Goal: Transaction & Acquisition: Obtain resource

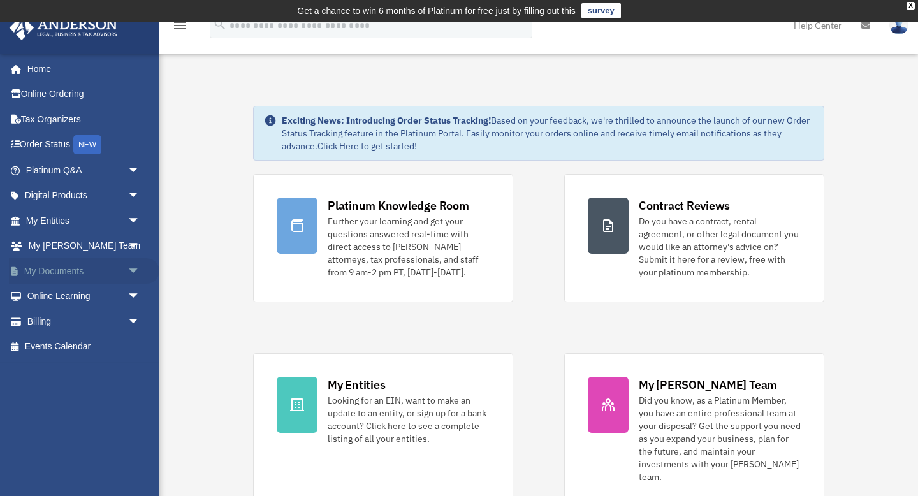
click at [133, 271] on span "arrow_drop_down" at bounding box center [139, 271] width 25 height 26
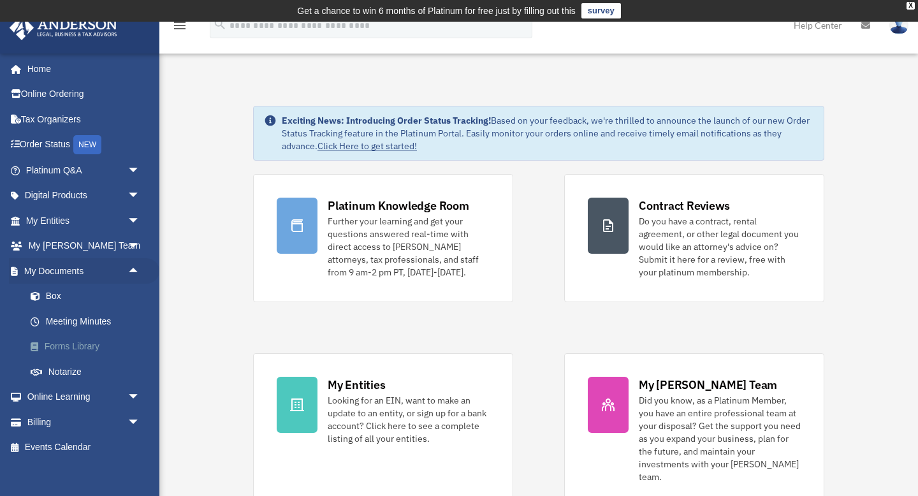
click at [85, 346] on link "Forms Library" at bounding box center [88, 346] width 141 height 25
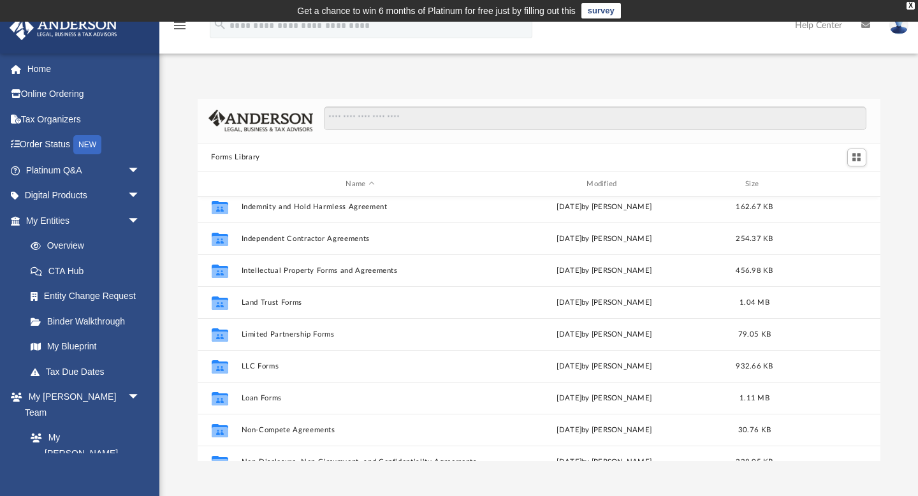
scroll to position [457, 0]
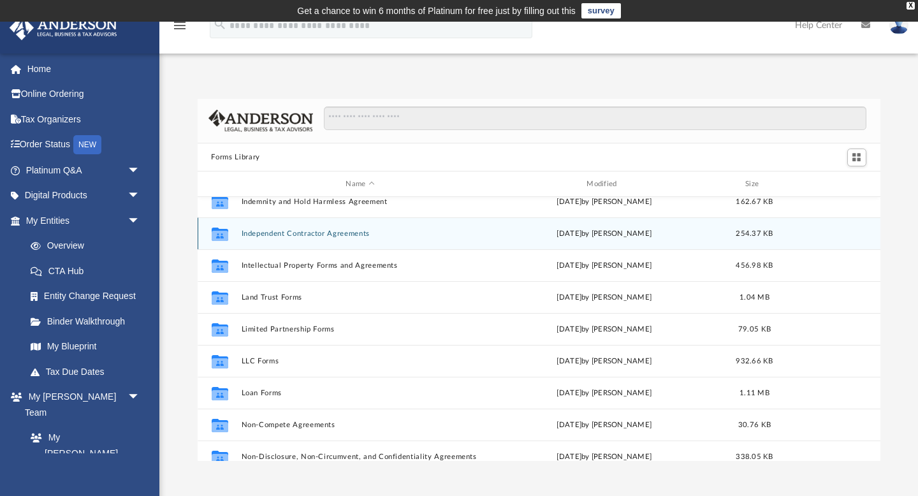
click at [348, 236] on button "Independent Contractor Agreements" at bounding box center [360, 233] width 238 height 8
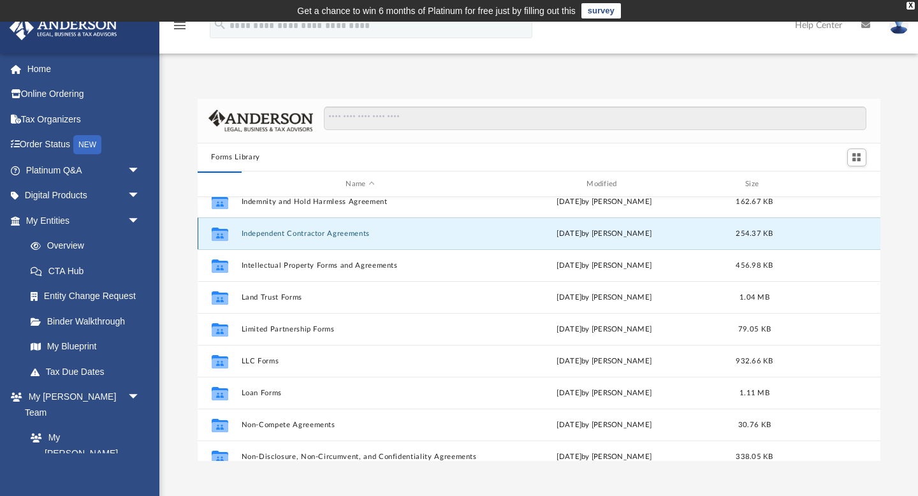
scroll to position [0, 0]
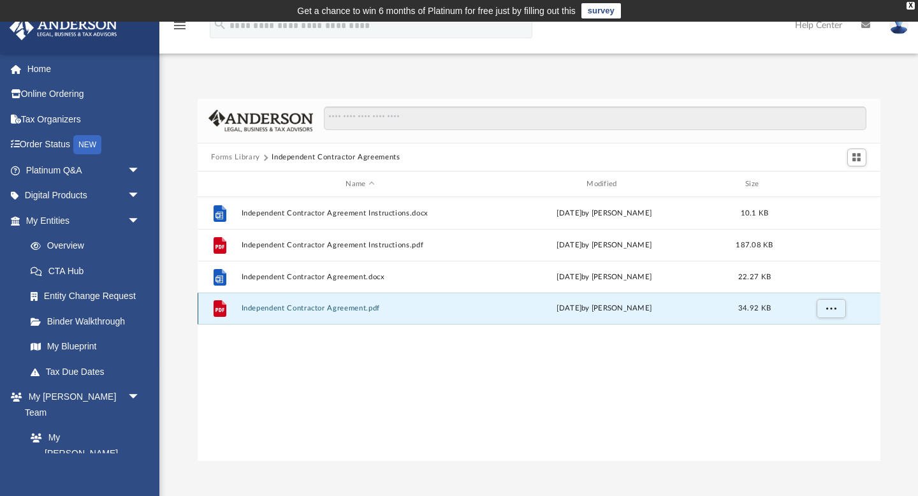
click at [312, 312] on button "Independent Contractor Agreement.pdf" at bounding box center [360, 309] width 238 height 8
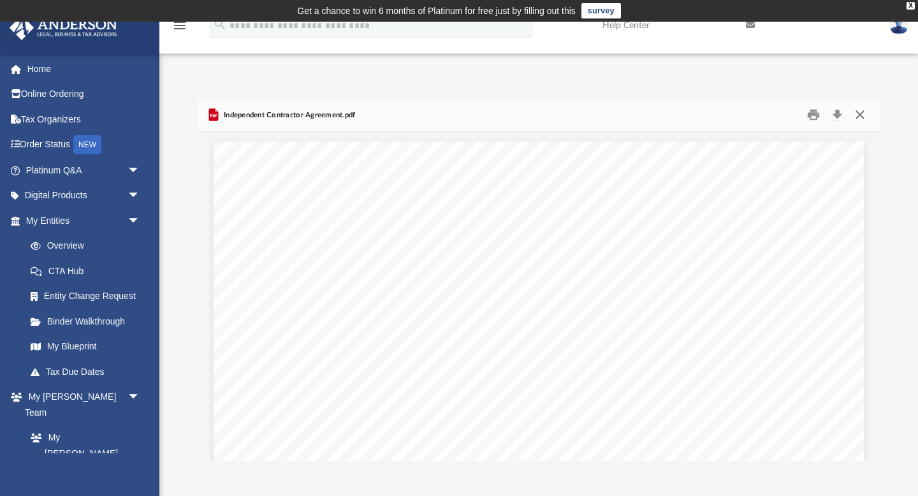
click at [858, 117] on button "Close" at bounding box center [859, 115] width 23 height 20
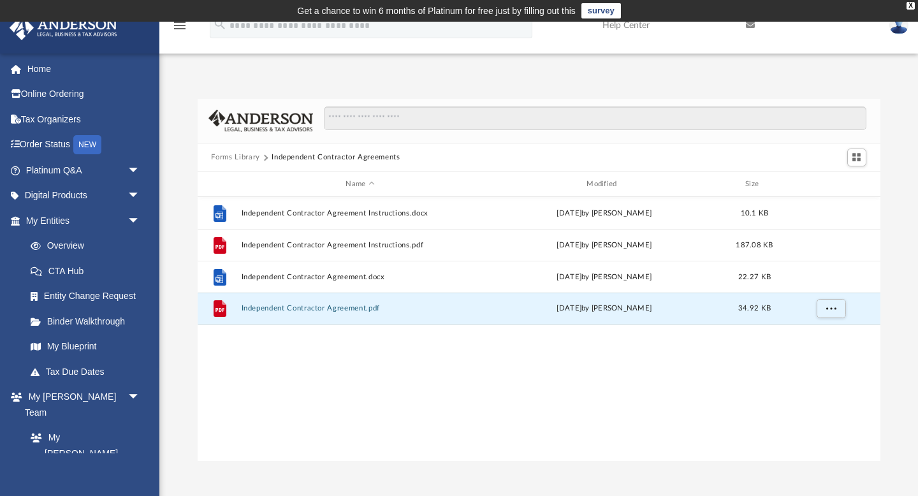
click at [253, 158] on button "Forms Library" at bounding box center [235, 157] width 48 height 11
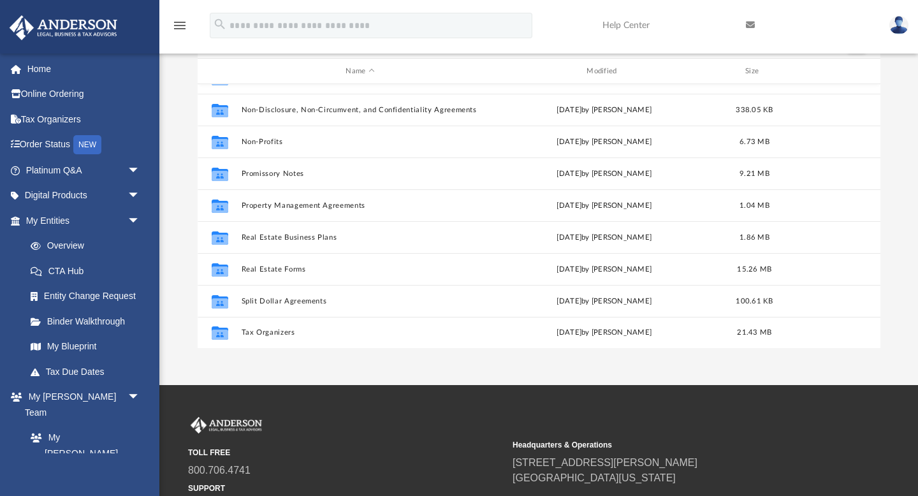
scroll to position [118, 0]
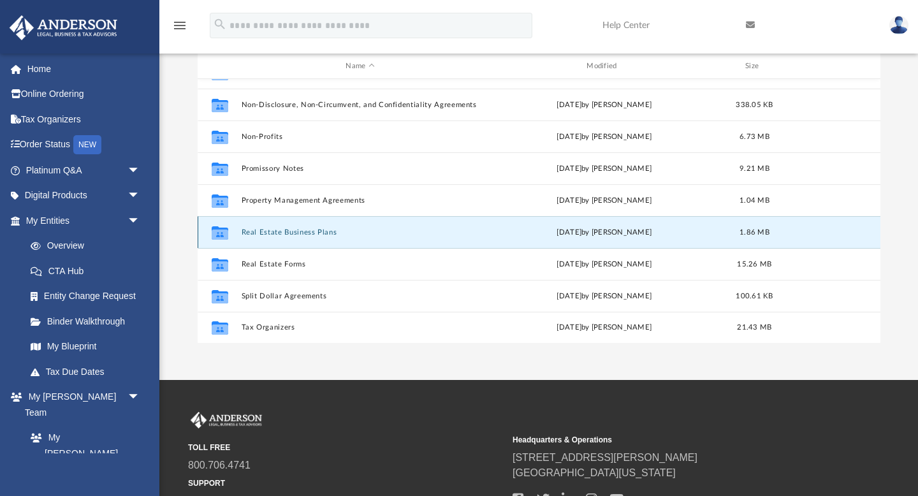
click at [314, 233] on button "Real Estate Business Plans" at bounding box center [360, 232] width 238 height 8
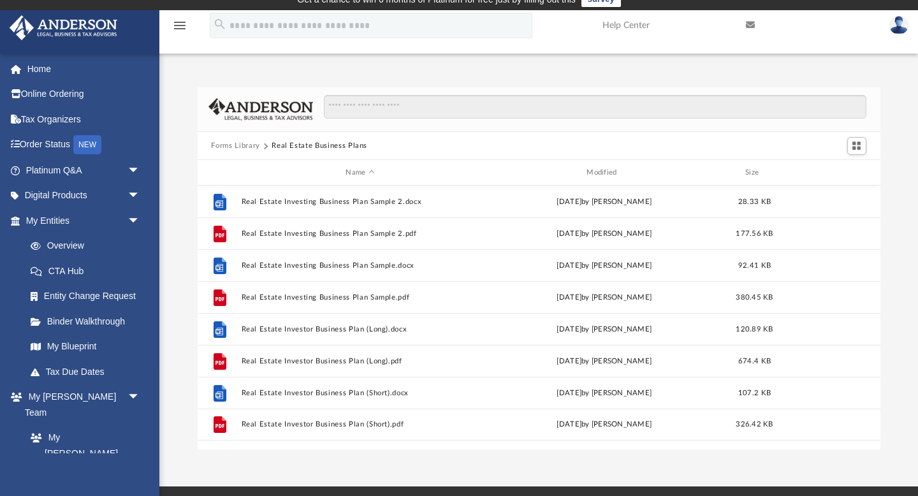
scroll to position [0, 0]
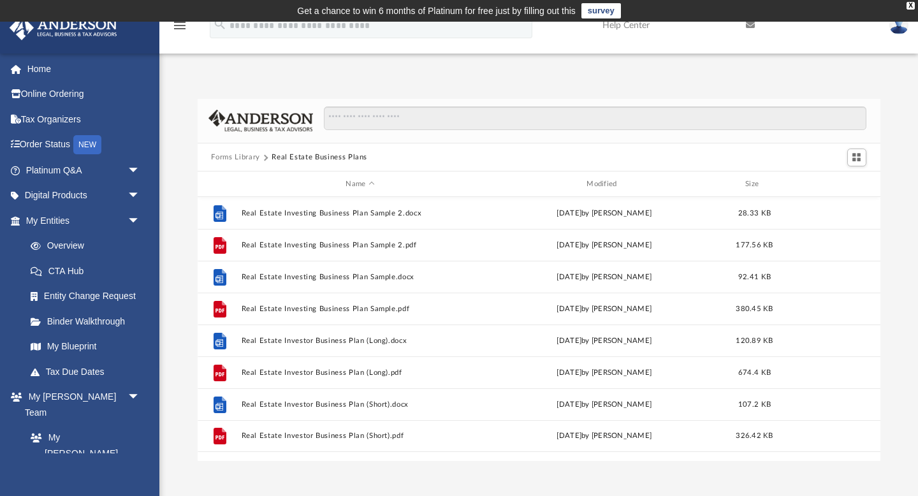
click at [245, 157] on button "Forms Library" at bounding box center [235, 157] width 48 height 11
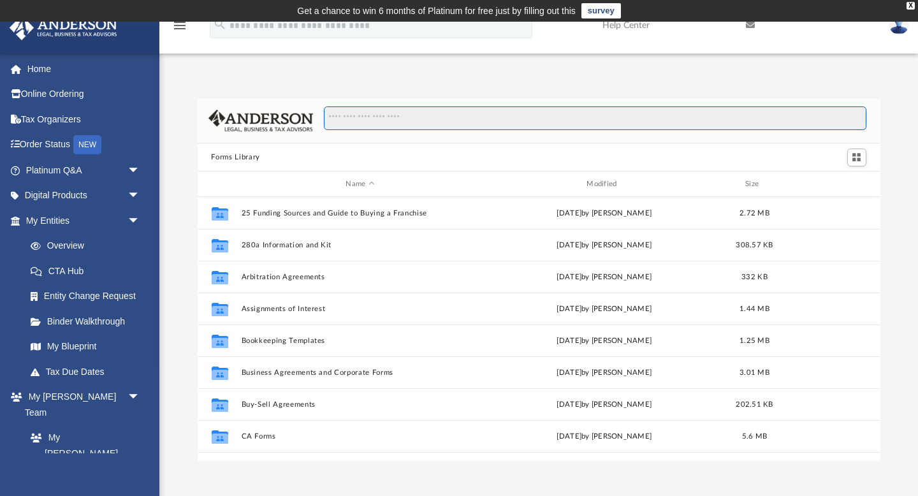
click at [347, 119] on input "Search files and folders" at bounding box center [595, 118] width 542 height 24
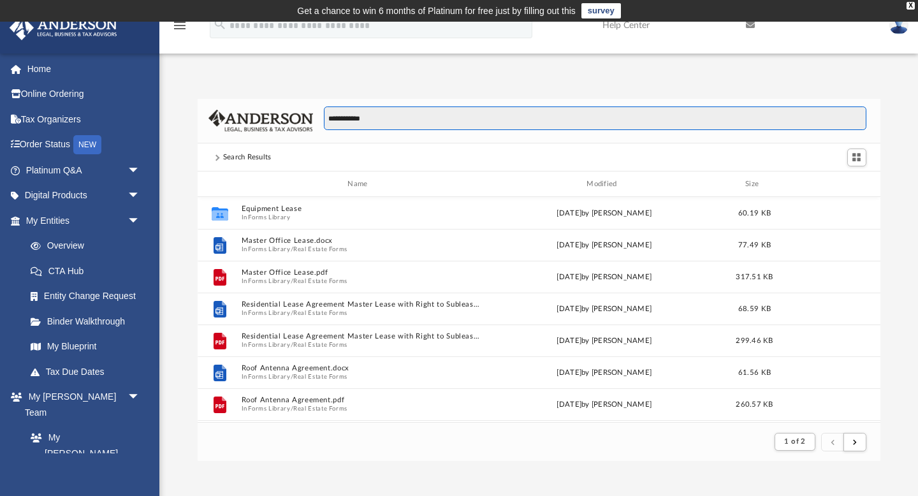
scroll to position [1, 1]
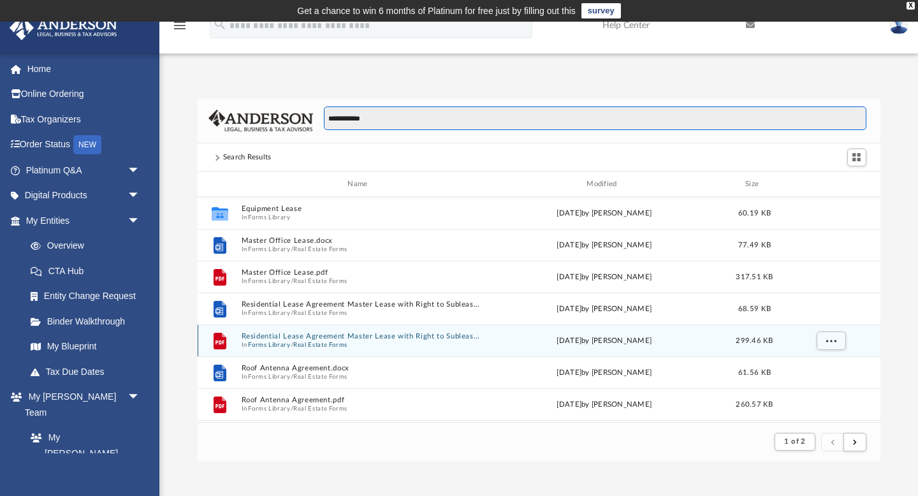
type input "**********"
click at [327, 338] on button "Residential Lease Agreement Master Lease with Right to Sublease.pdf" at bounding box center [360, 336] width 238 height 8
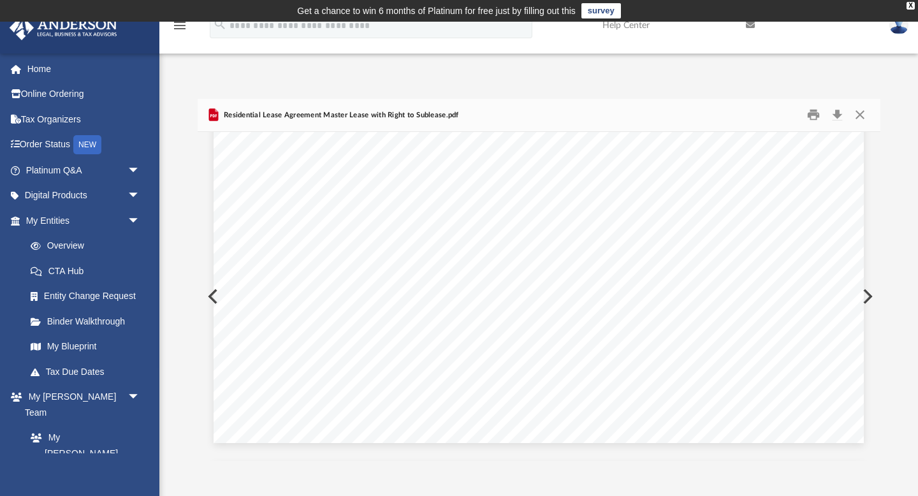
scroll to position [0, 0]
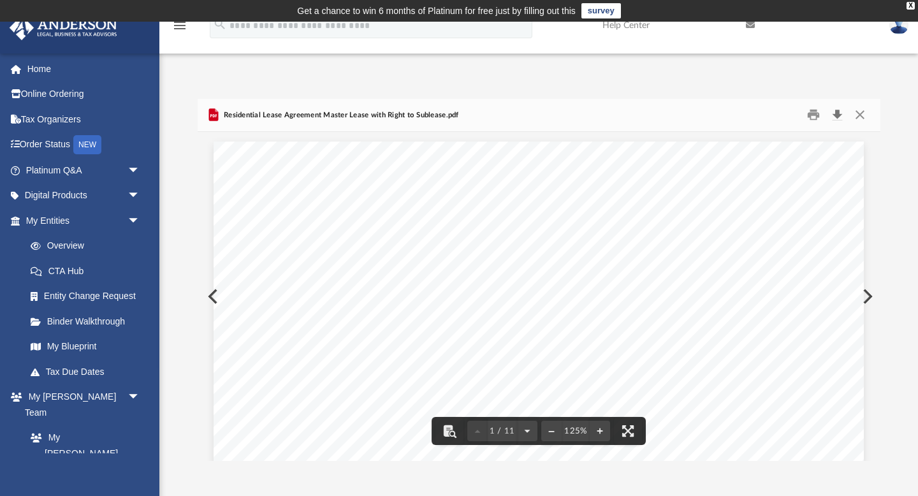
click at [837, 114] on button "Download" at bounding box center [837, 115] width 23 height 20
